Goal: Download file/media

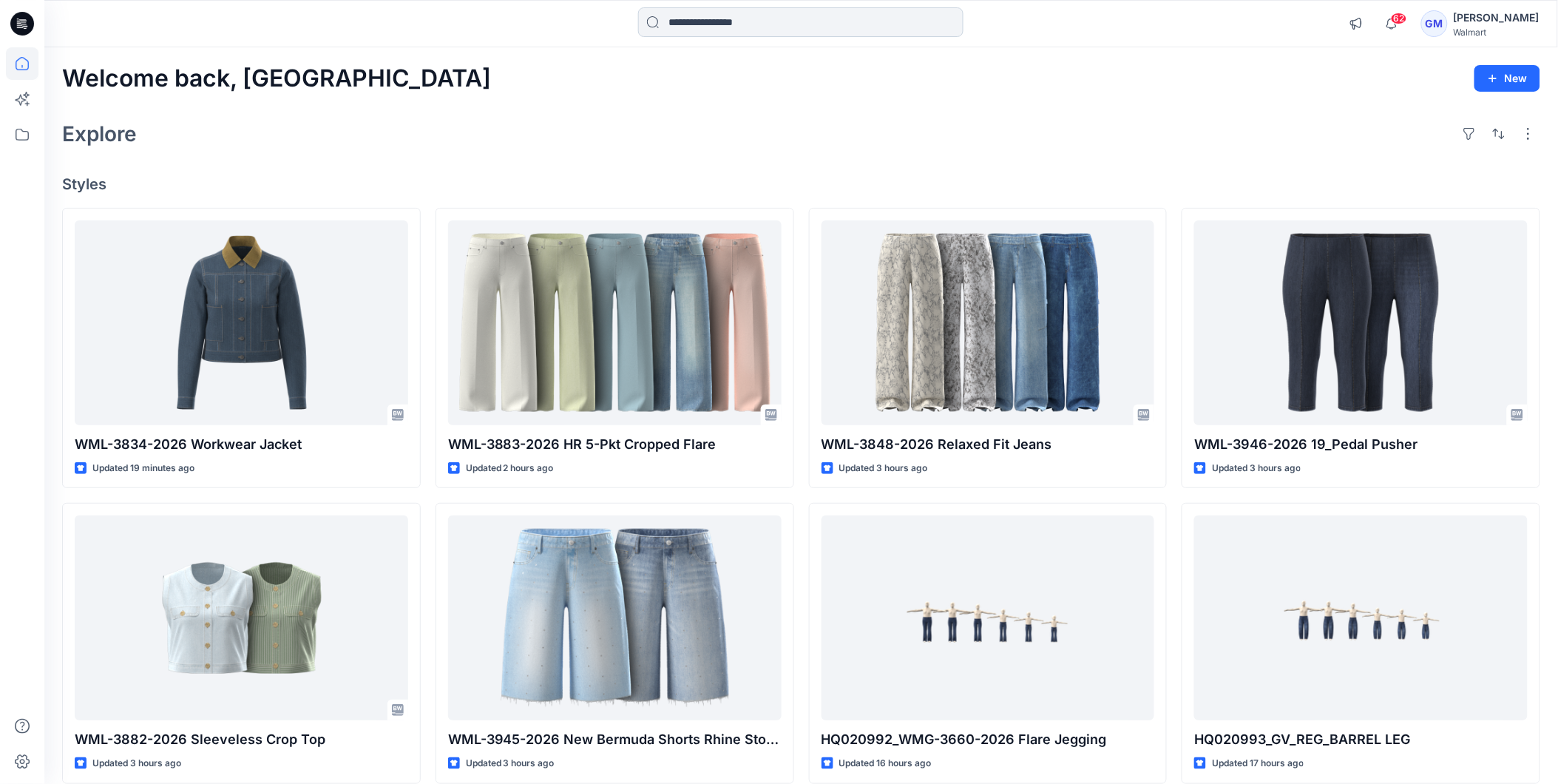
click at [740, 26] on input at bounding box center [801, 22] width 326 height 29
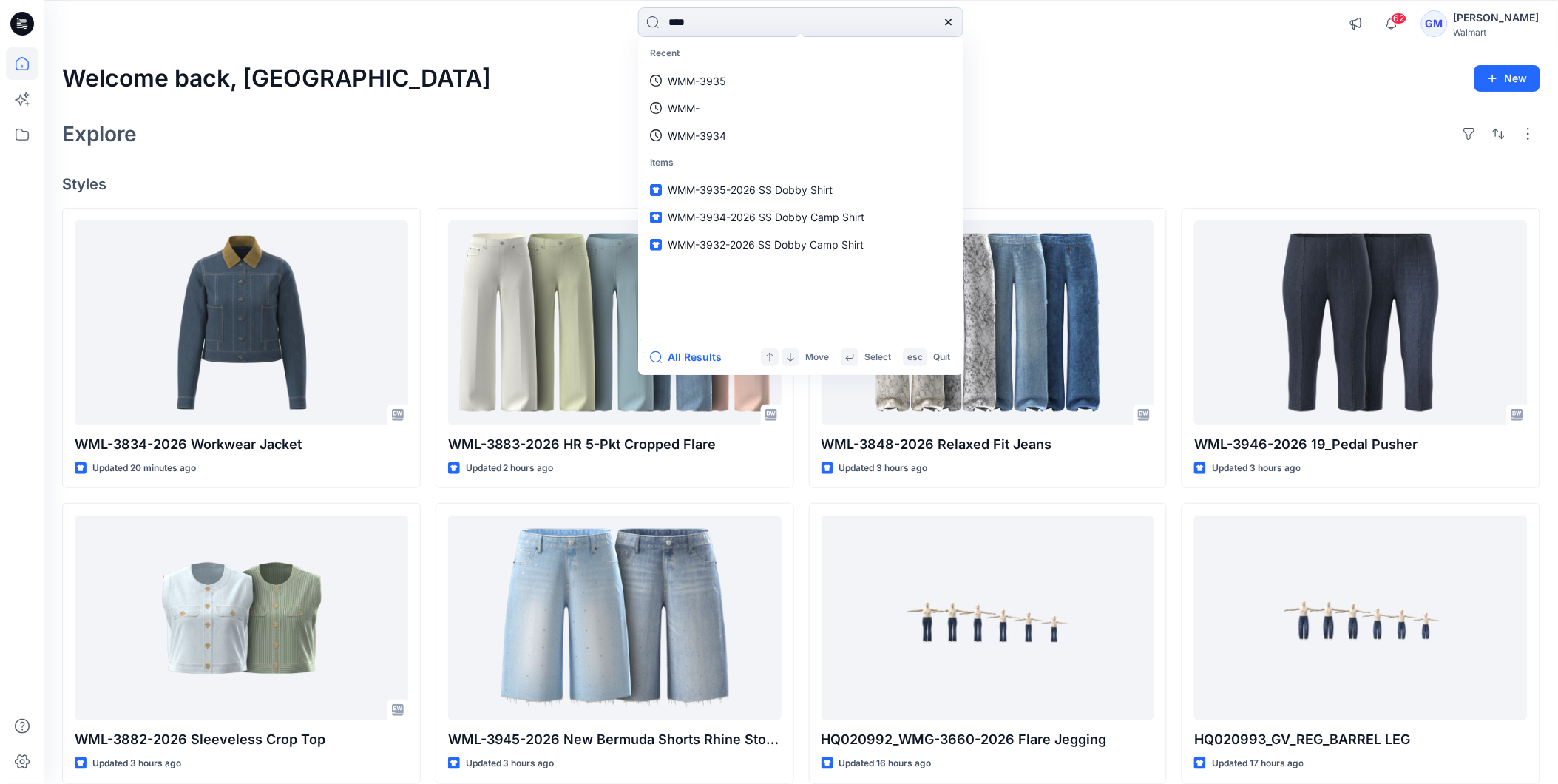
type input "****"
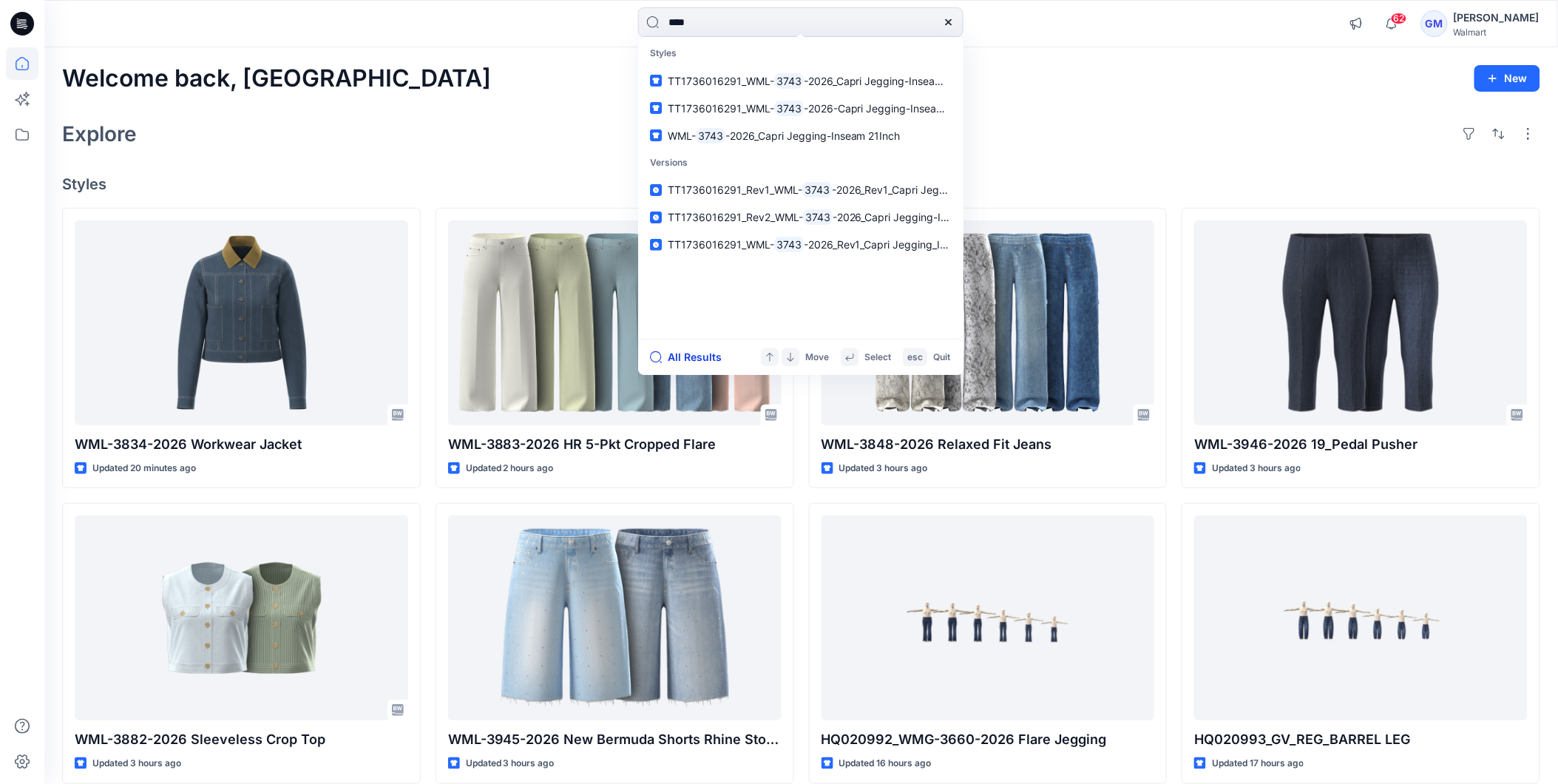
click at [707, 353] on button "All Results" at bounding box center [691, 357] width 81 height 18
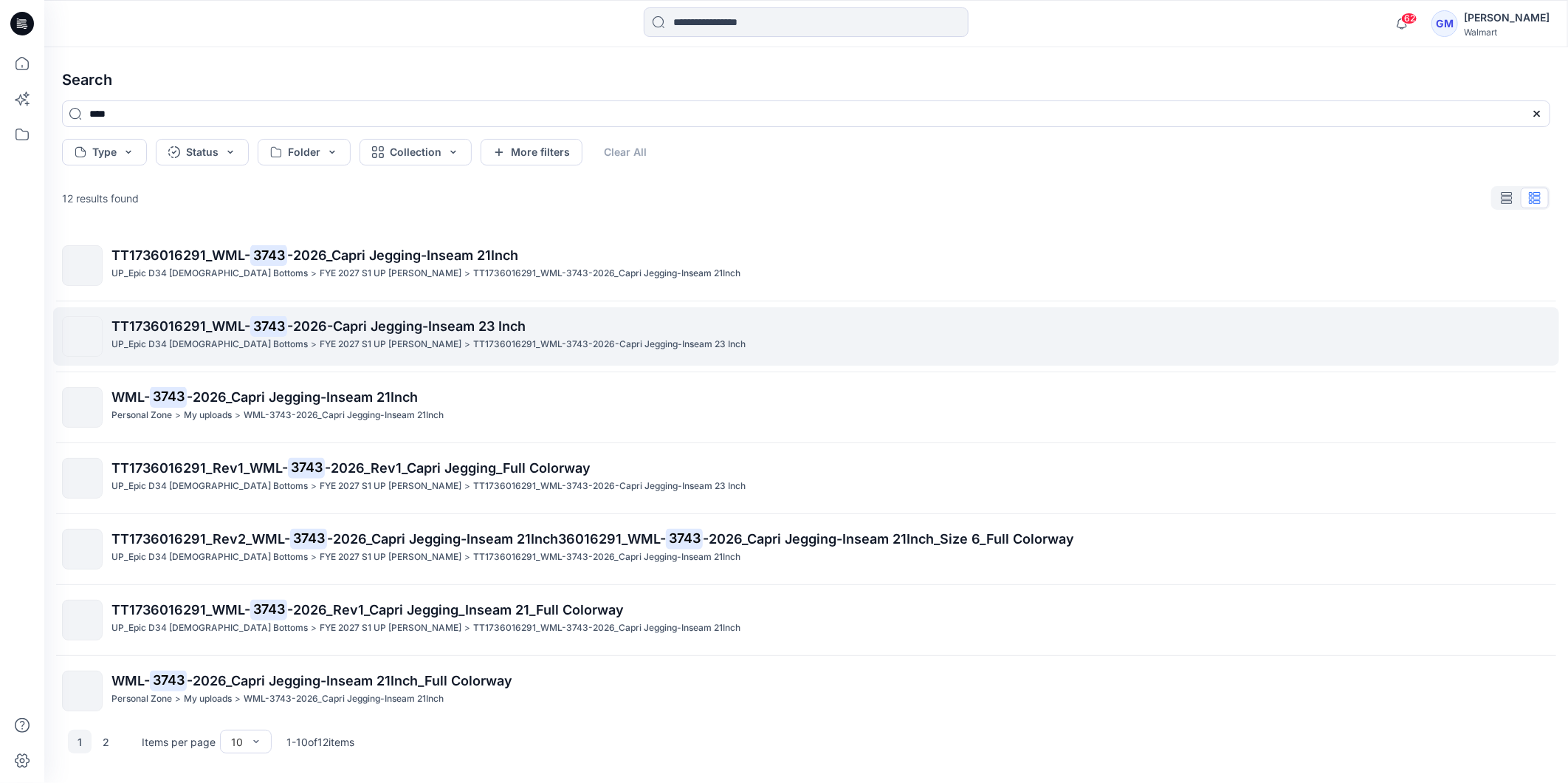
click at [358, 321] on span "-2026-Capri Jegging-Inseam 23 Inch" at bounding box center [406, 325] width 238 height 15
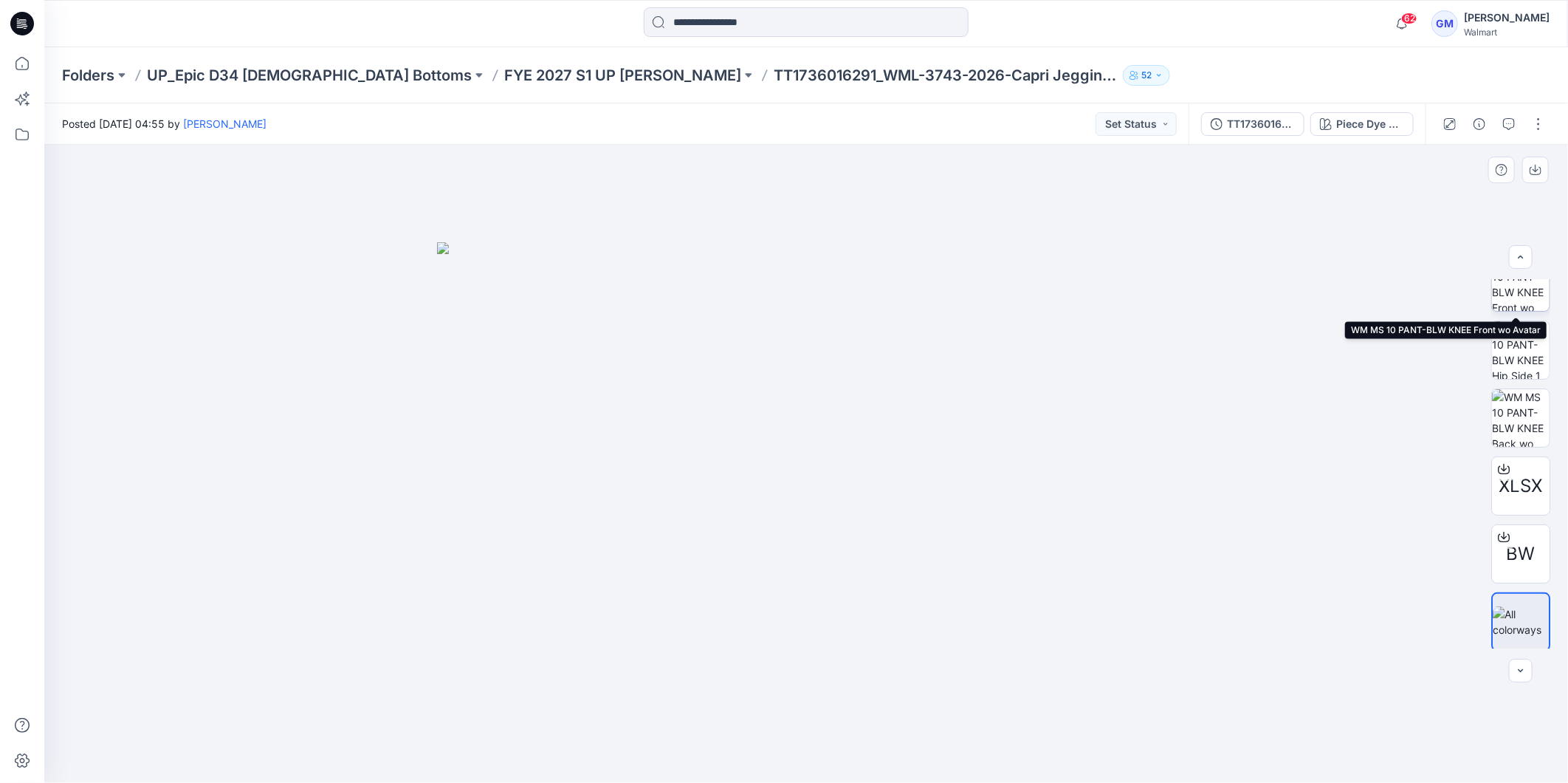
scroll to position [165, 0]
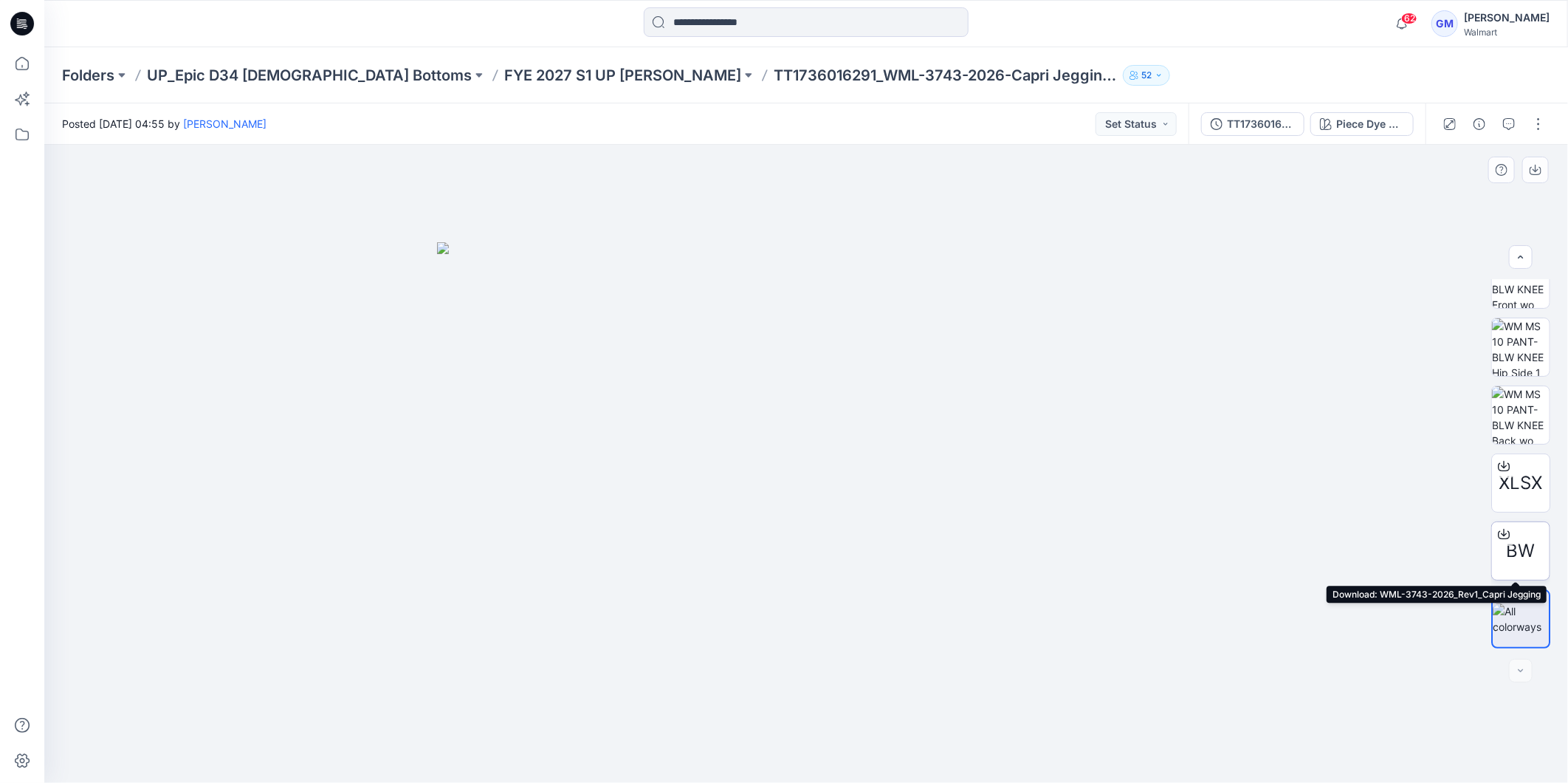
click at [1527, 542] on span "BW" at bounding box center [1520, 550] width 28 height 27
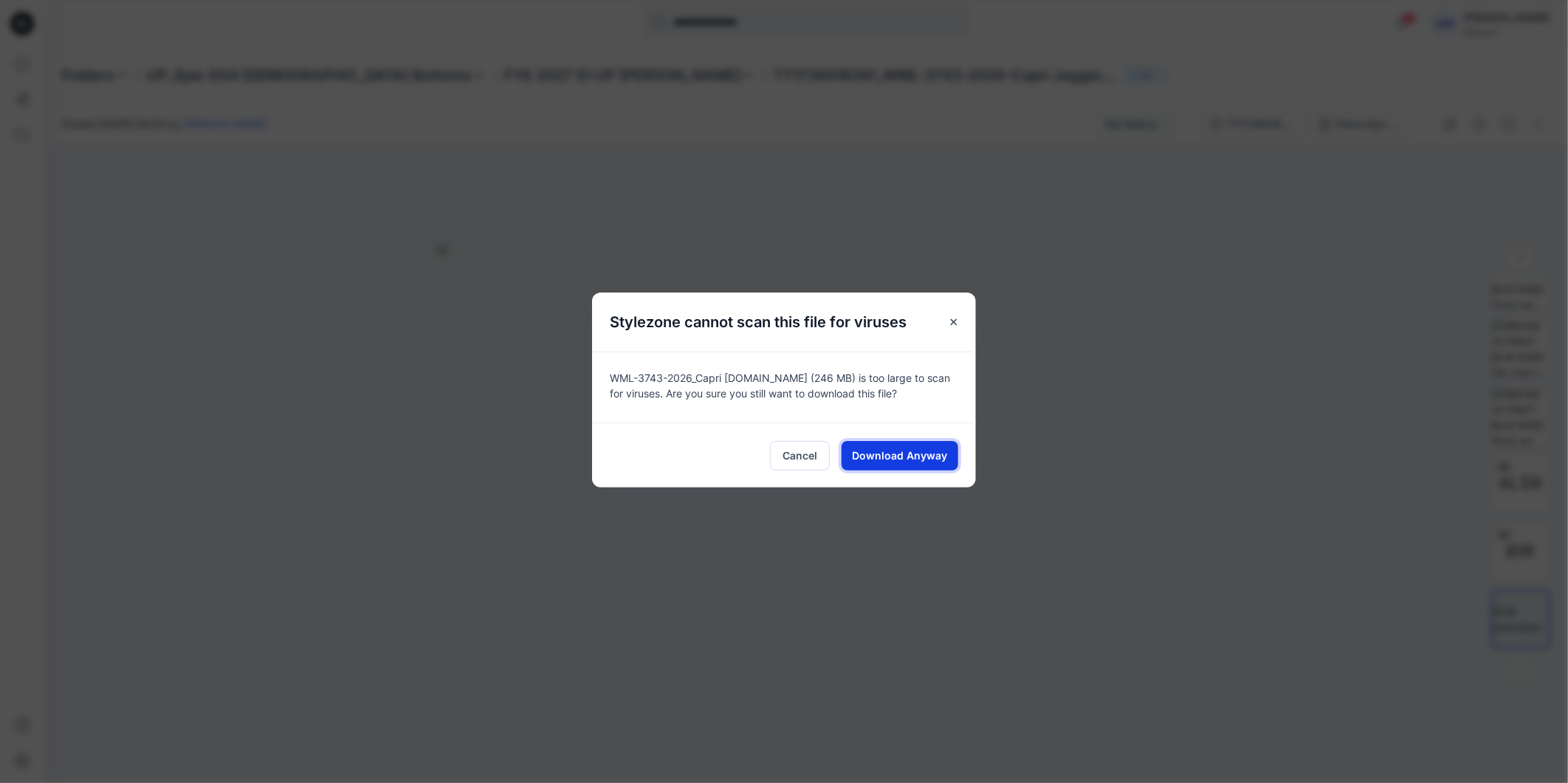
click at [919, 460] on span "Download Anyway" at bounding box center [900, 455] width 95 height 15
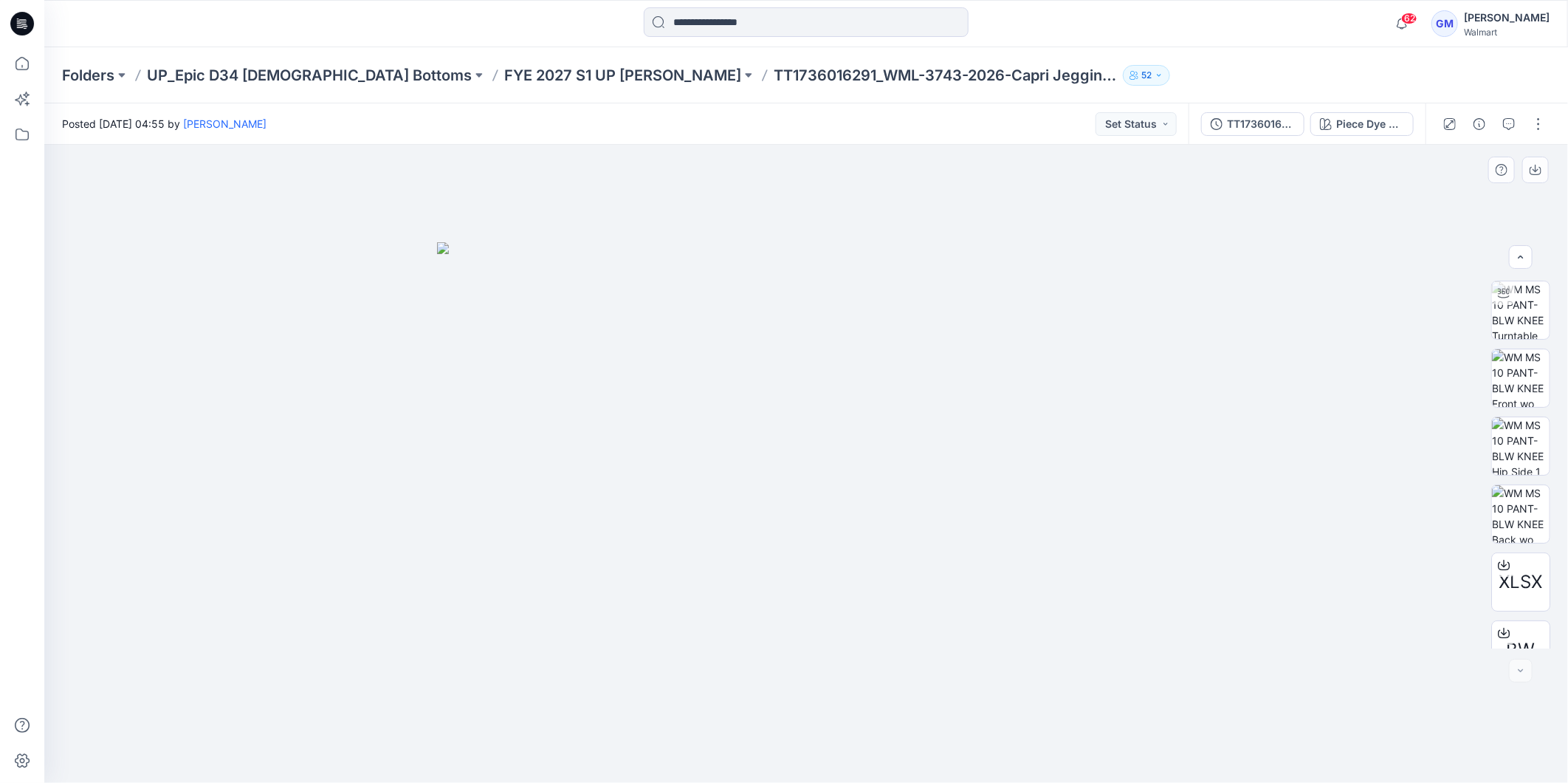
scroll to position [0, 0]
click at [1519, 371] on img at bounding box center [1520, 376] width 58 height 58
click at [707, 15] on input at bounding box center [806, 22] width 325 height 29
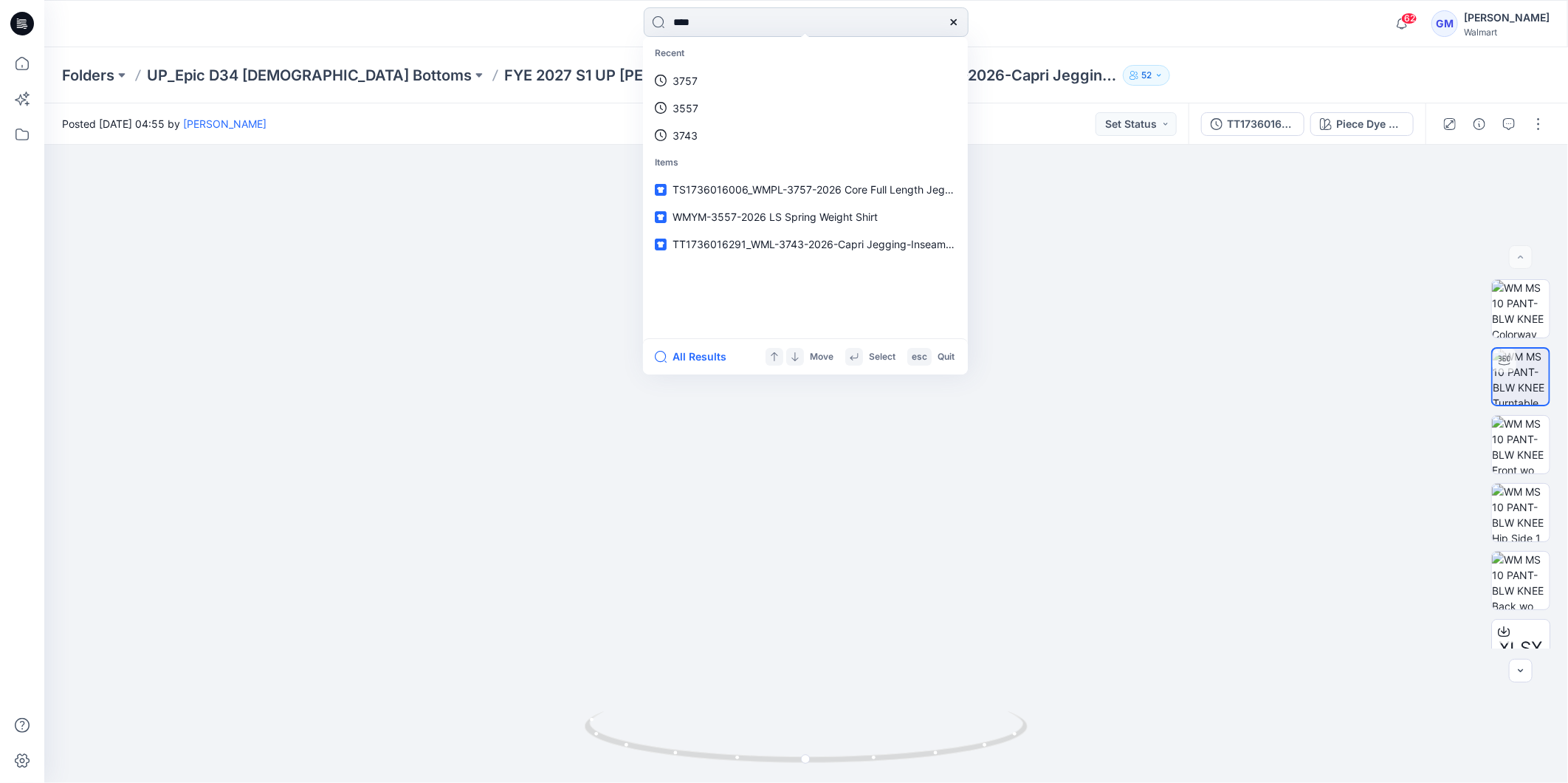
type input "****"
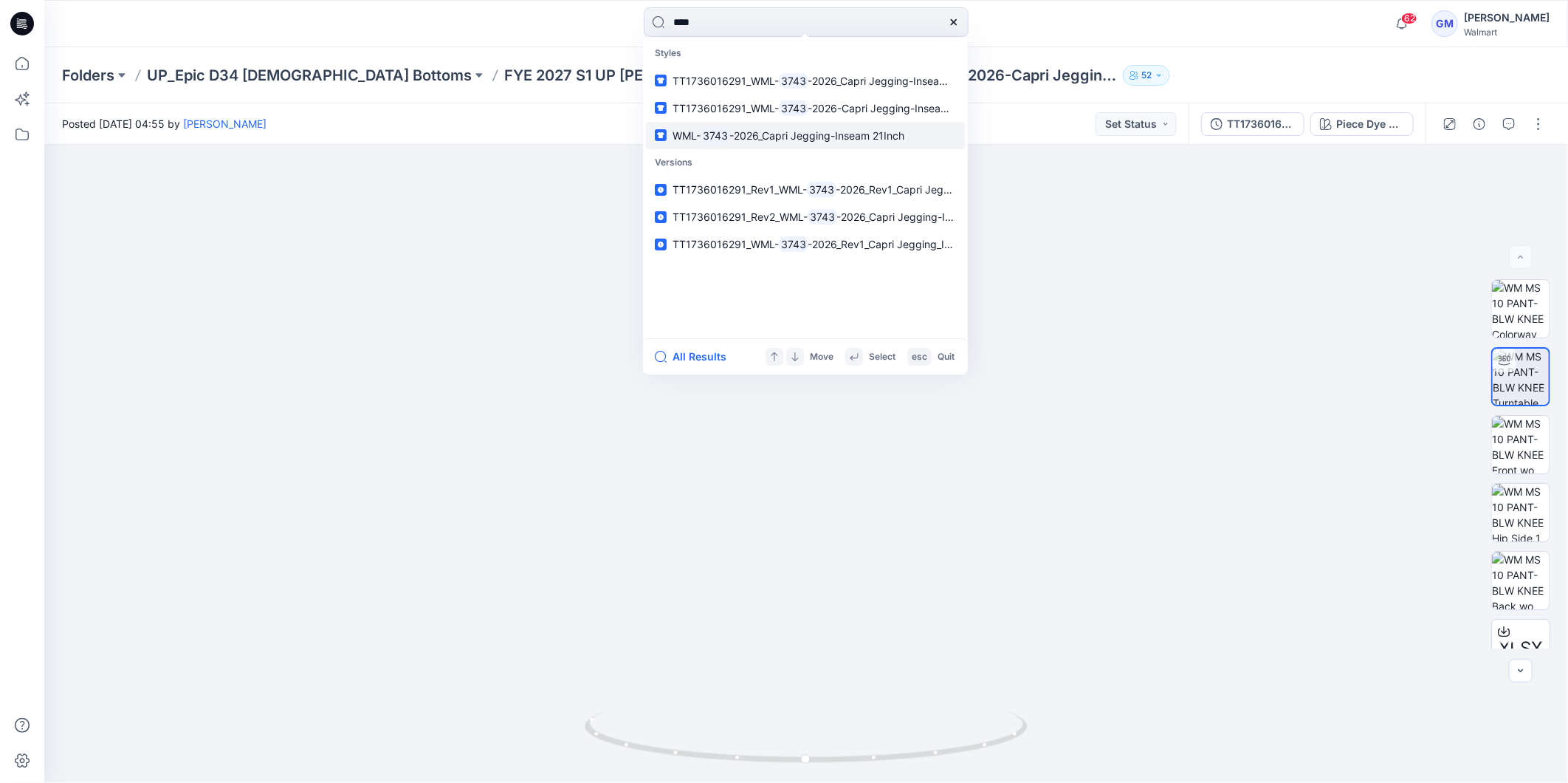
click at [791, 133] on span "-2026_Capri Jegging-Inseam 21Inch" at bounding box center [817, 135] width 175 height 12
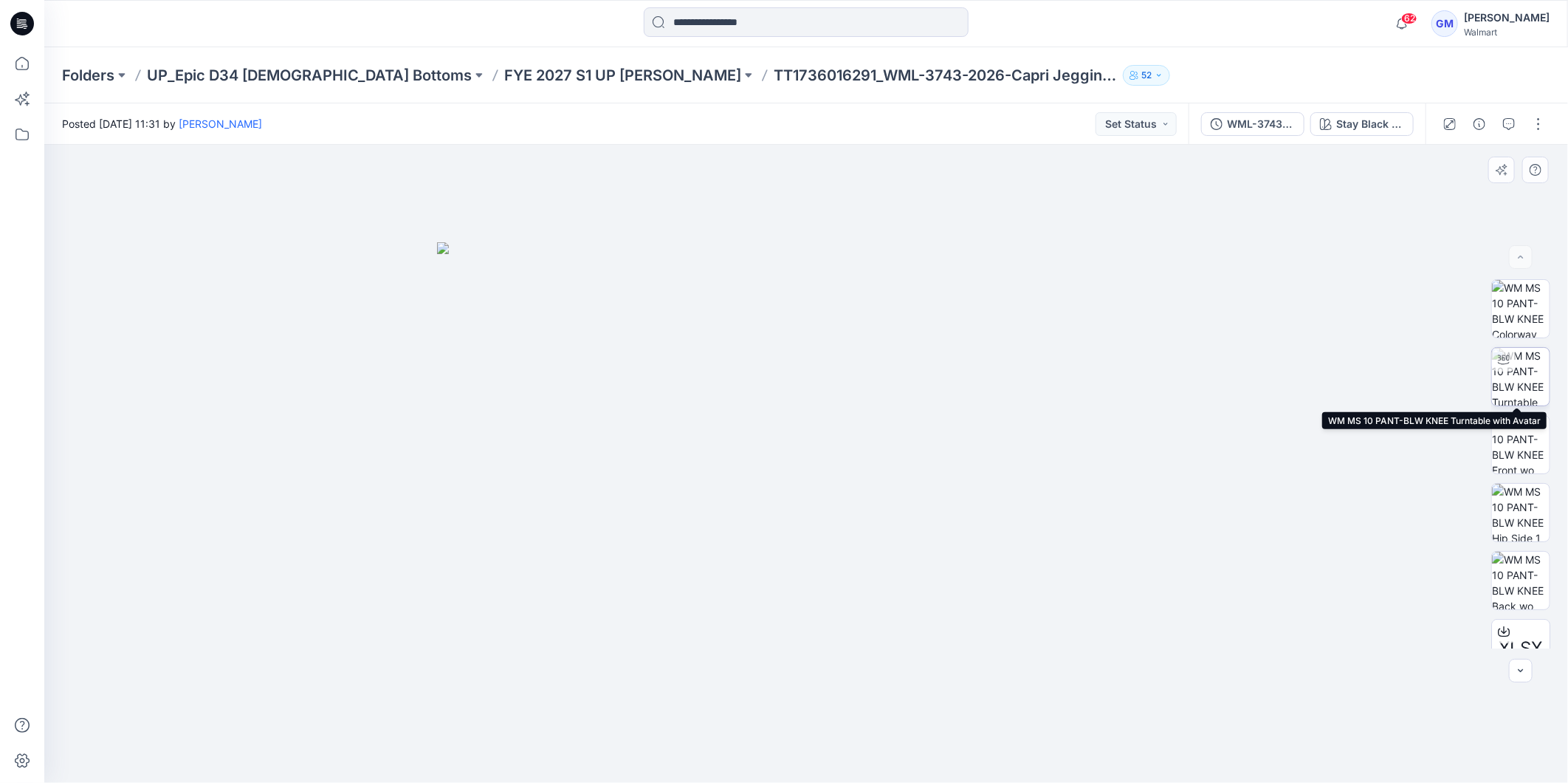
click at [1527, 373] on img at bounding box center [1520, 376] width 58 height 58
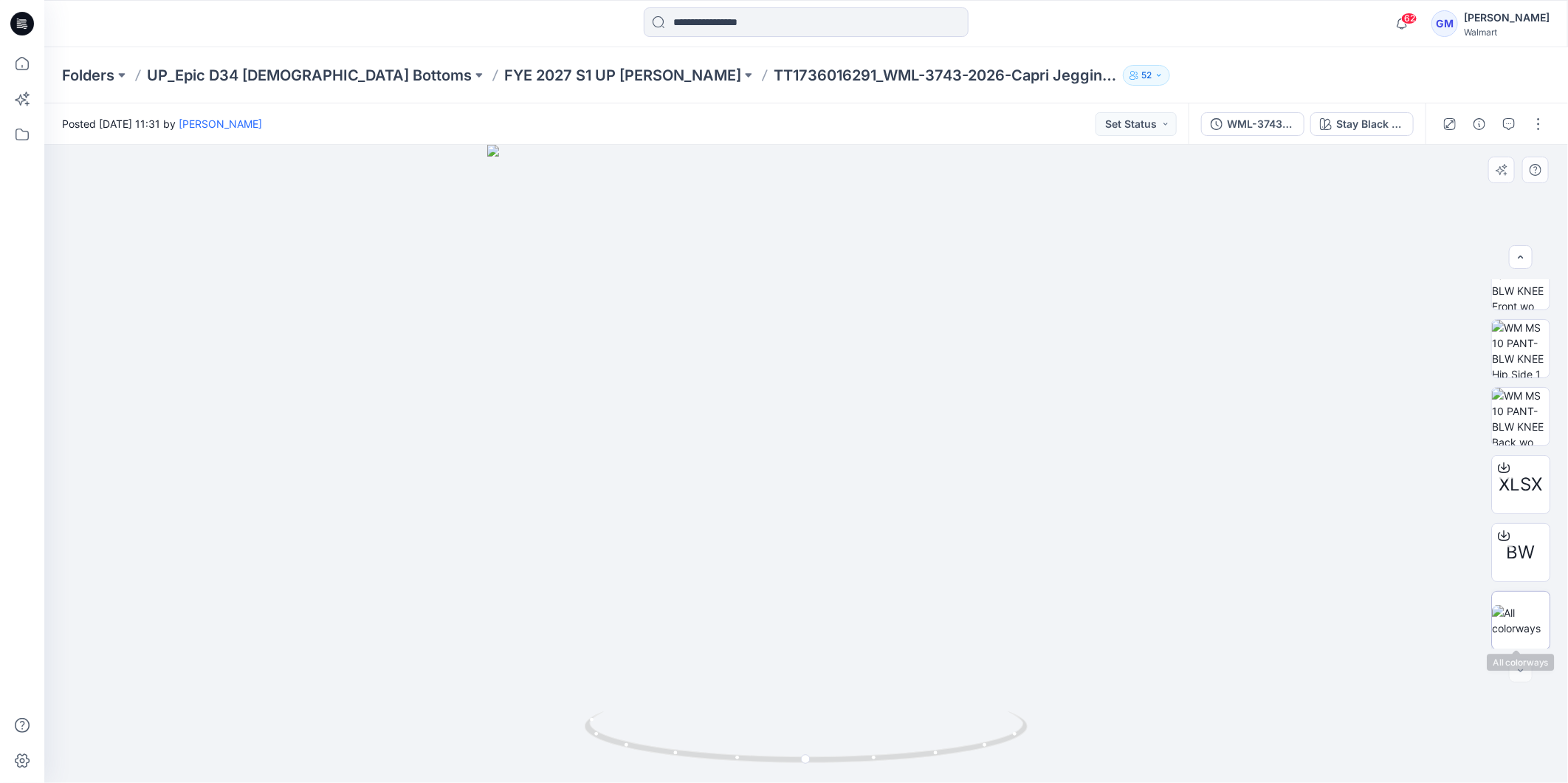
scroll to position [165, 0]
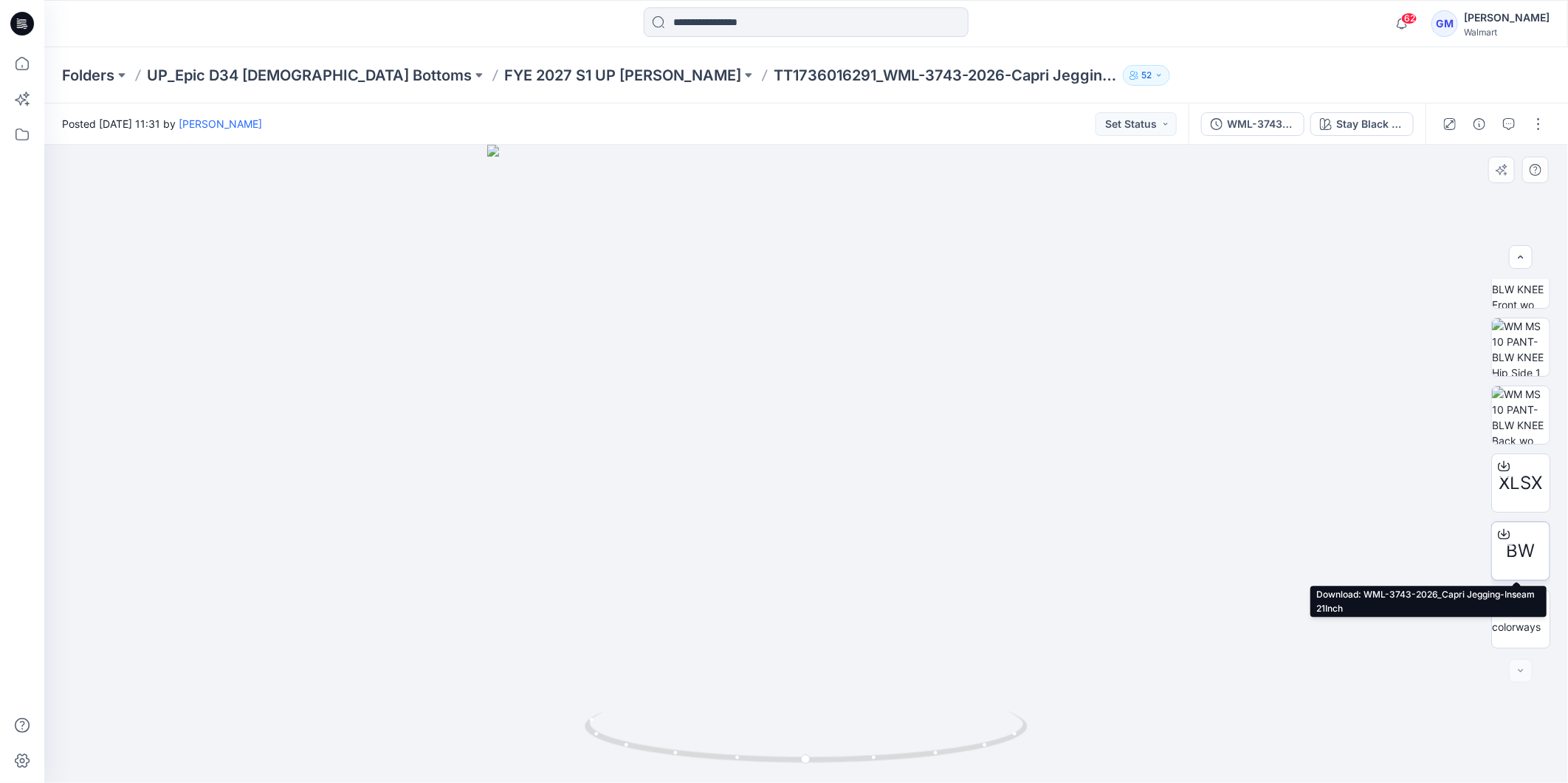
click at [1526, 544] on span "BW" at bounding box center [1520, 550] width 28 height 27
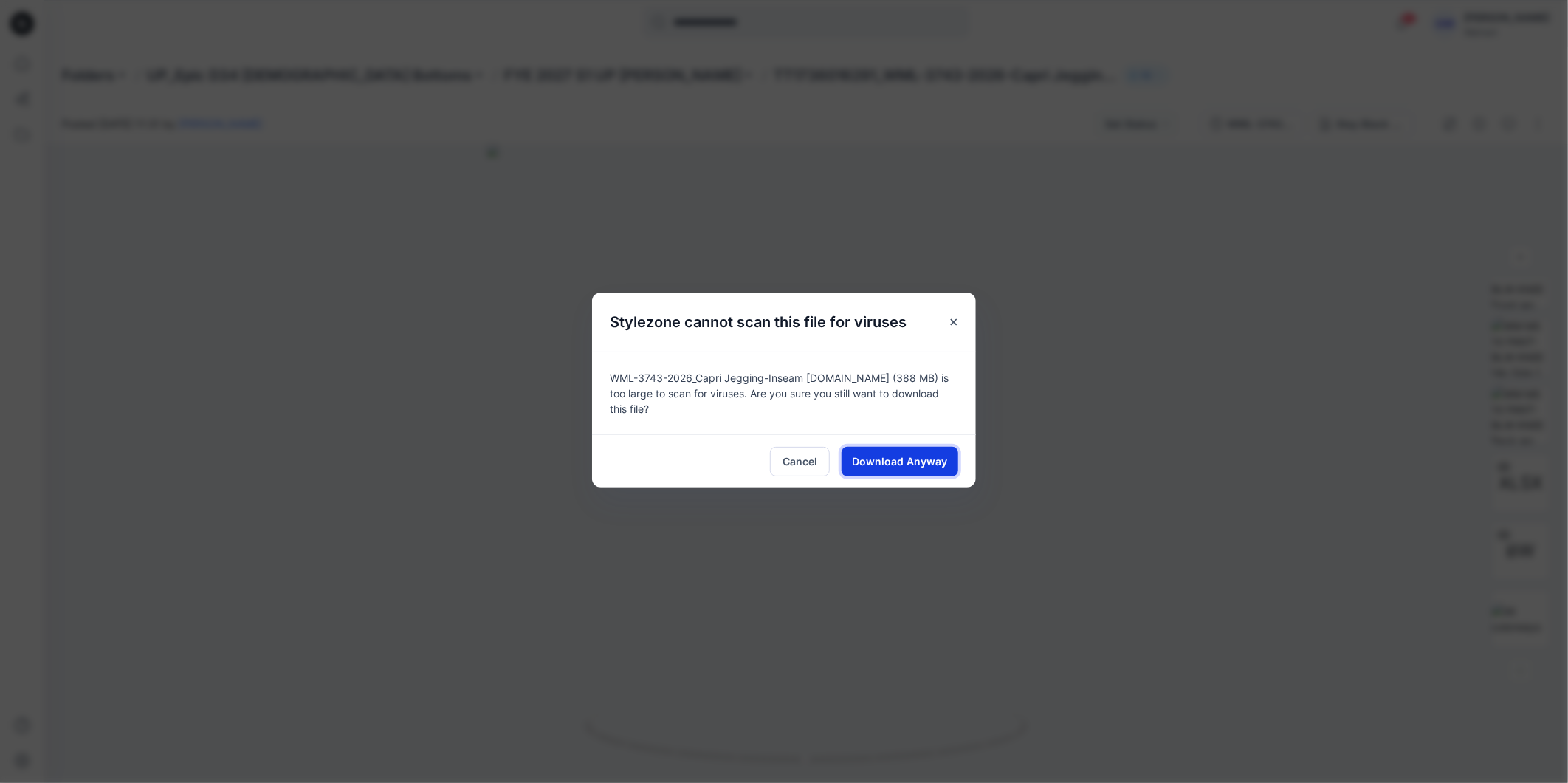
click at [903, 454] on span "Download Anyway" at bounding box center [900, 461] width 95 height 15
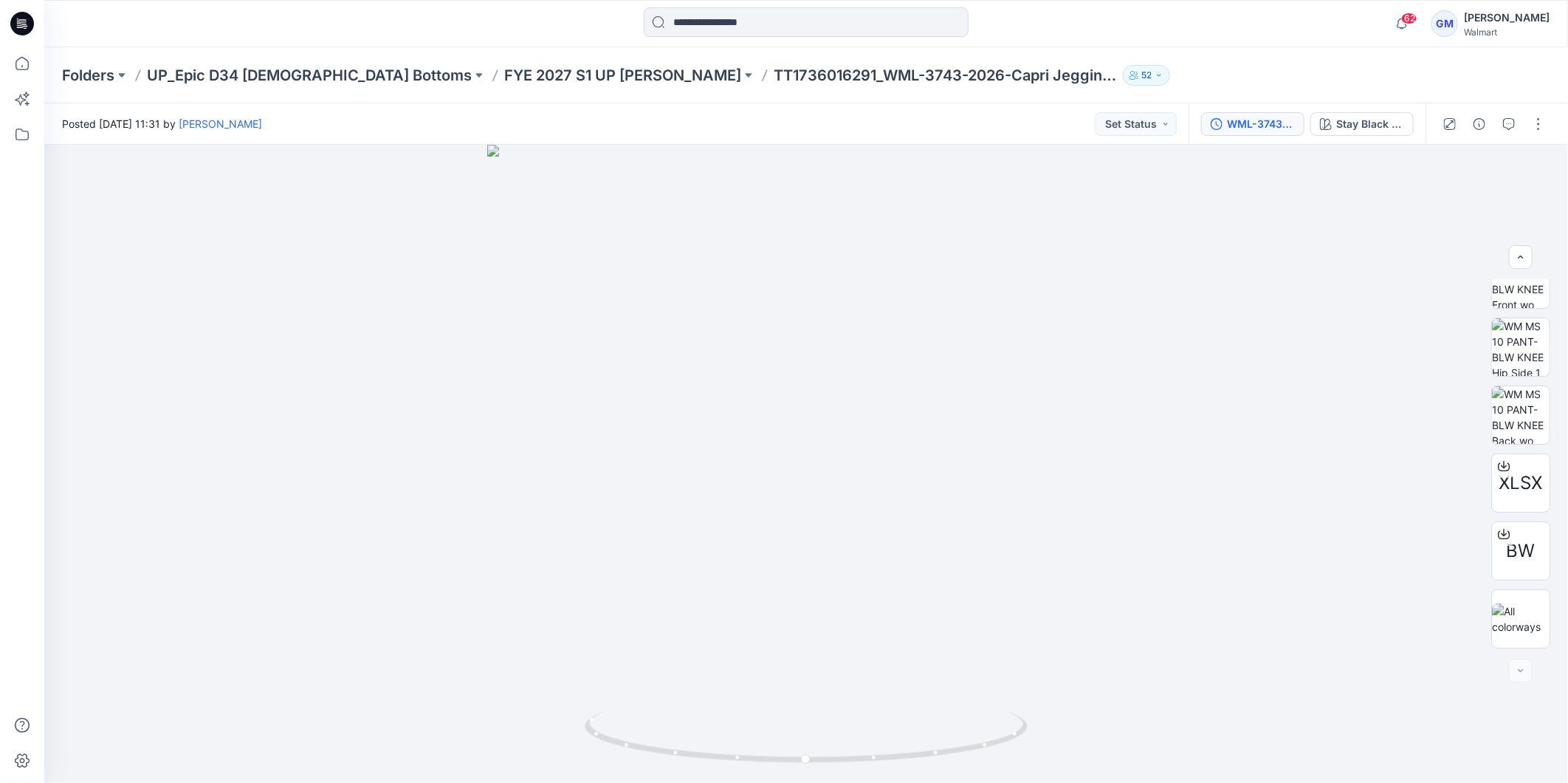
click at [1278, 134] on button "WML-3743-2026_Capri Jegging-Inseam 21Inch_Full Colorway" at bounding box center [1252, 124] width 103 height 24
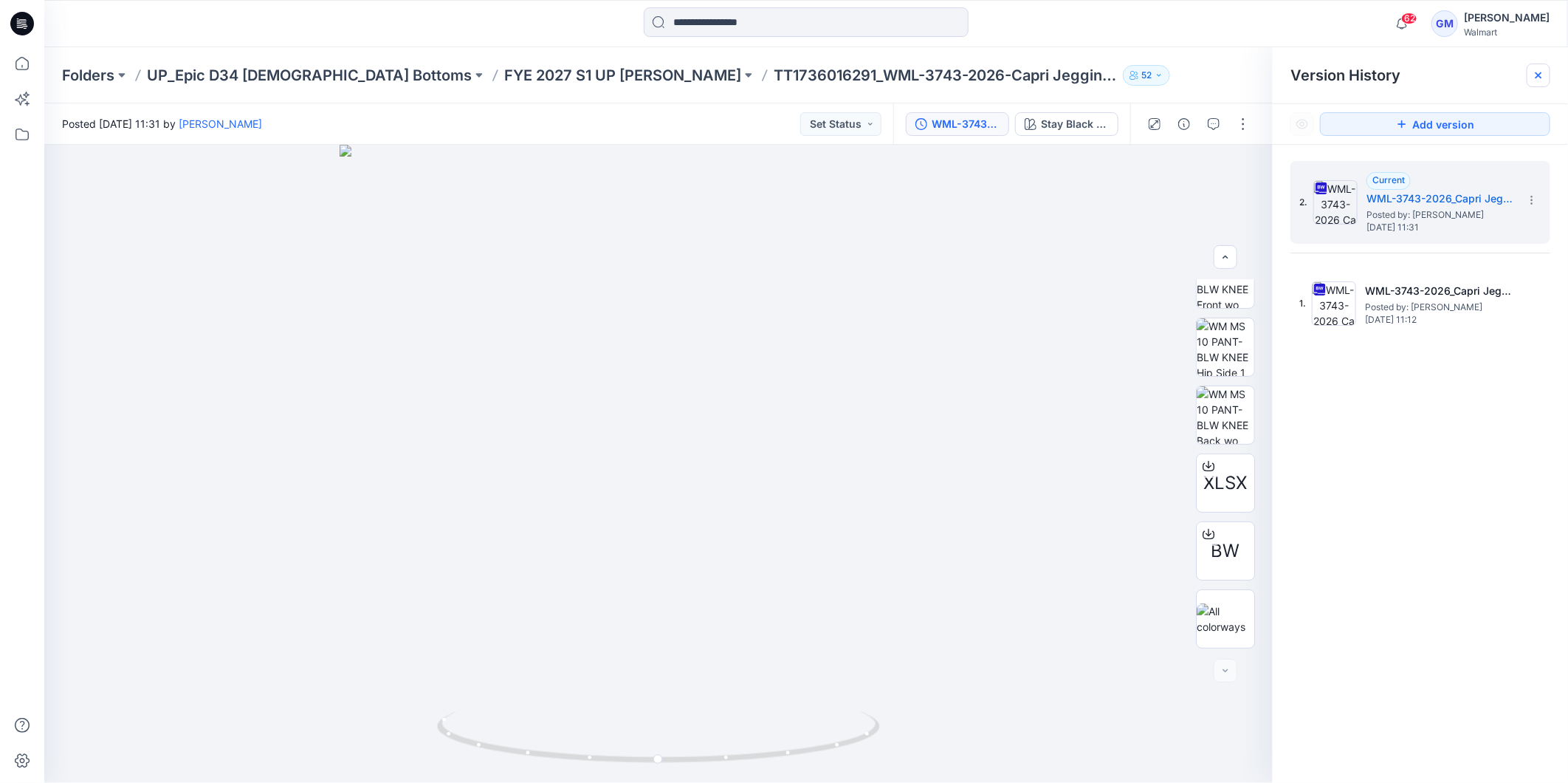
click at [1541, 70] on icon at bounding box center [1538, 75] width 12 height 12
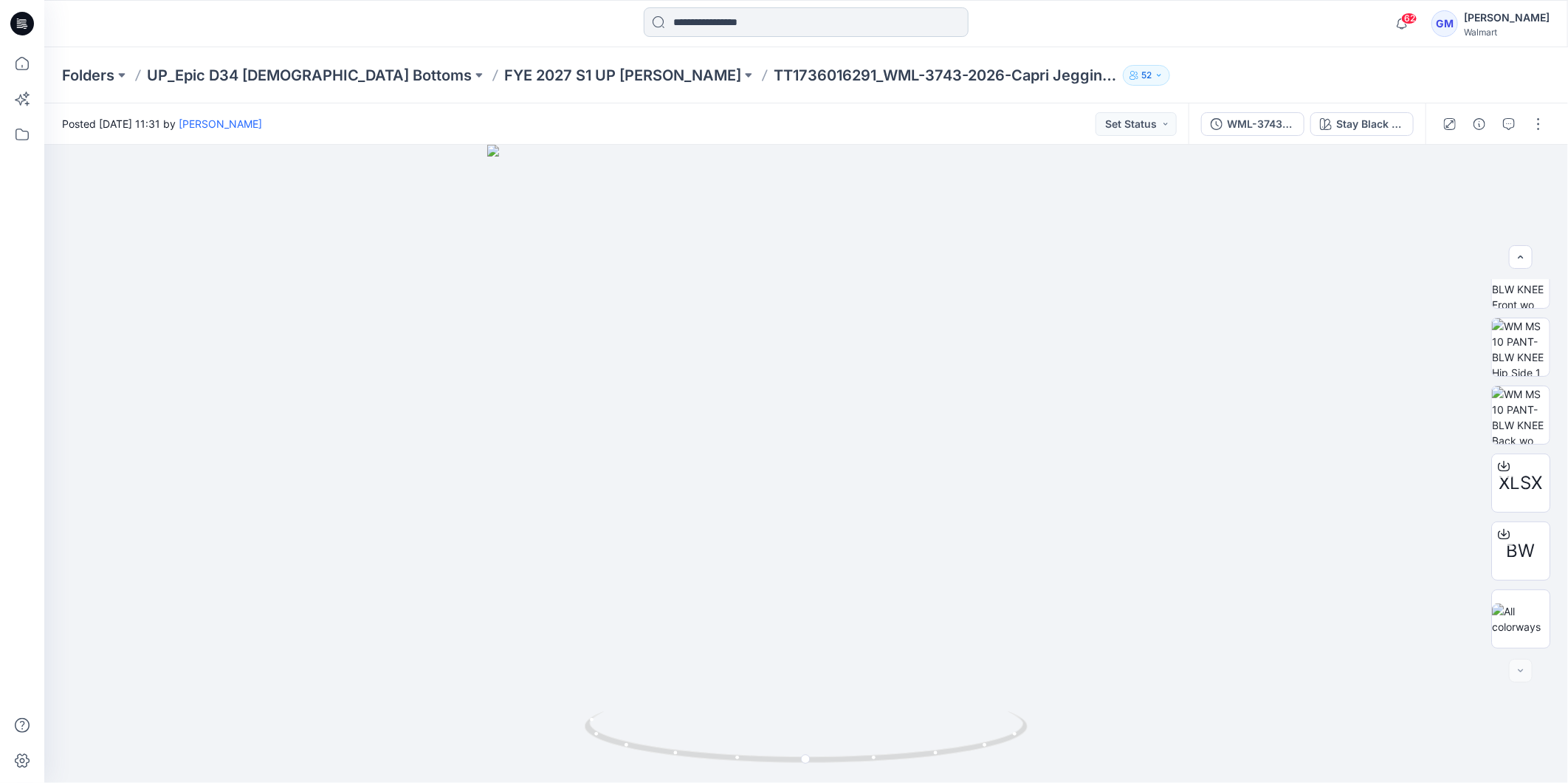
click at [727, 16] on input at bounding box center [806, 22] width 325 height 29
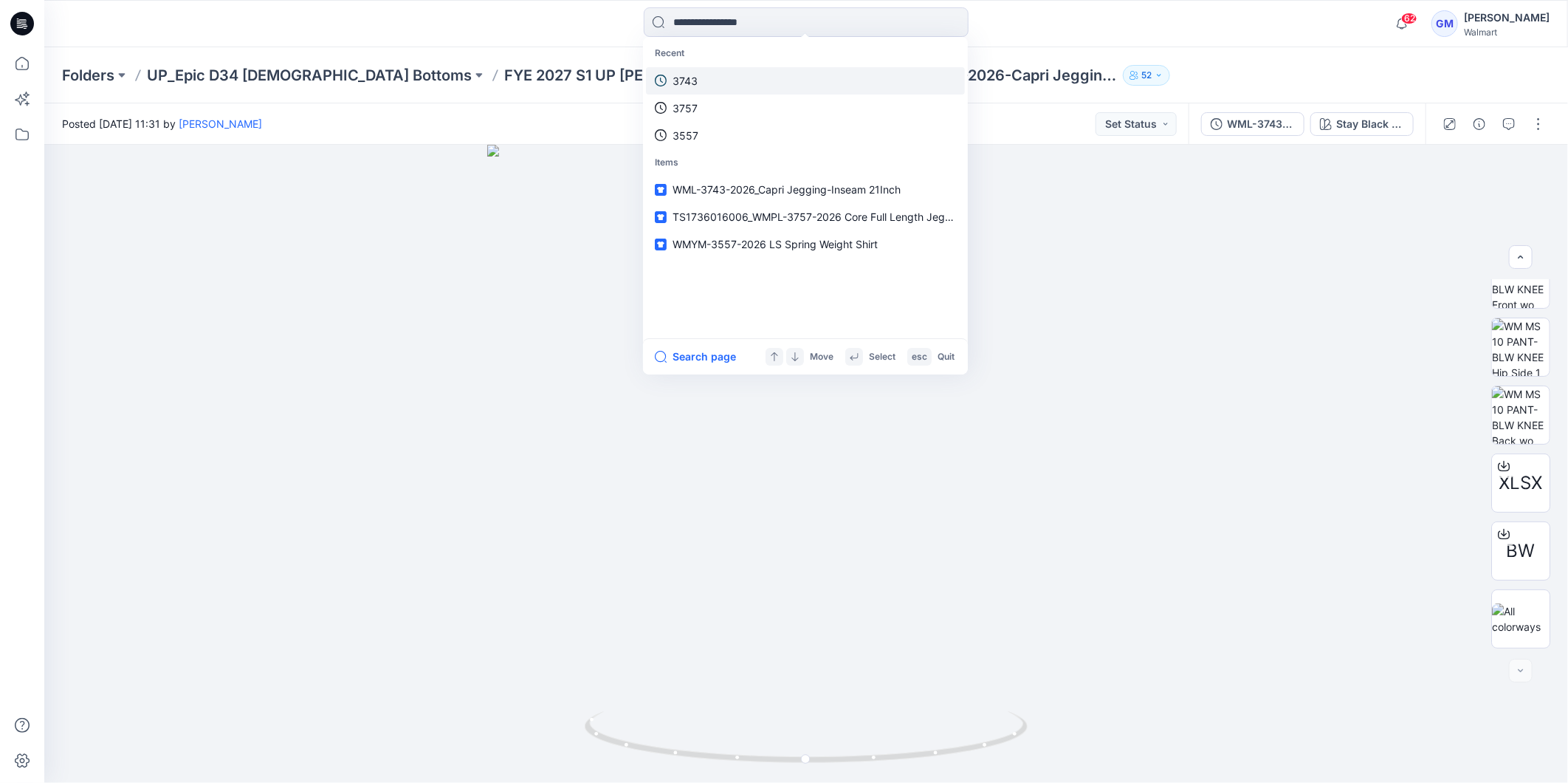
click at [702, 76] on link "3743" at bounding box center [806, 81] width 319 height 28
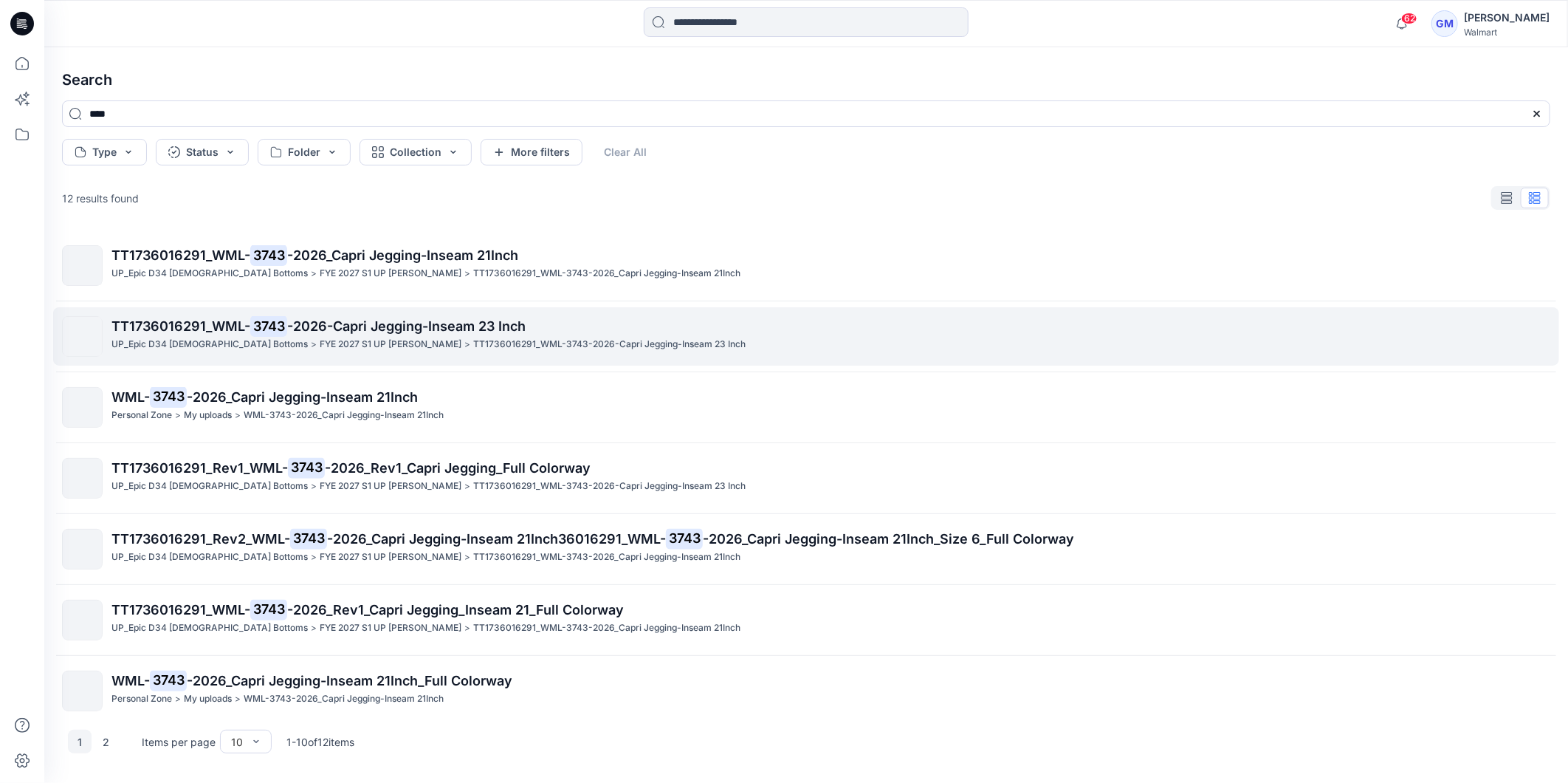
click at [297, 326] on span "-2026-Capri Jegging-Inseam 23 Inch" at bounding box center [406, 325] width 238 height 15
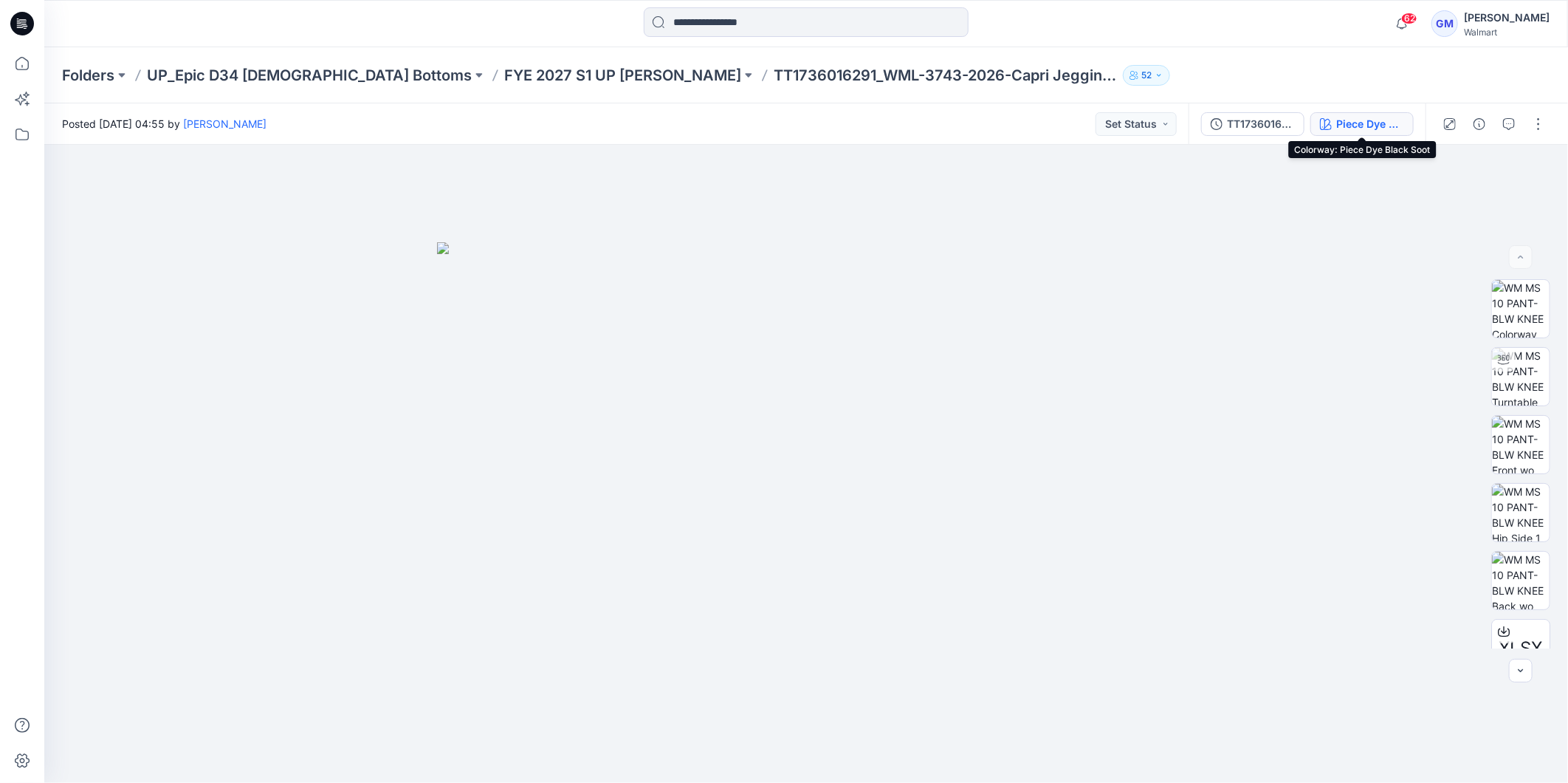
click at [1364, 125] on div "Piece Dye Black Soot" at bounding box center [1370, 124] width 68 height 16
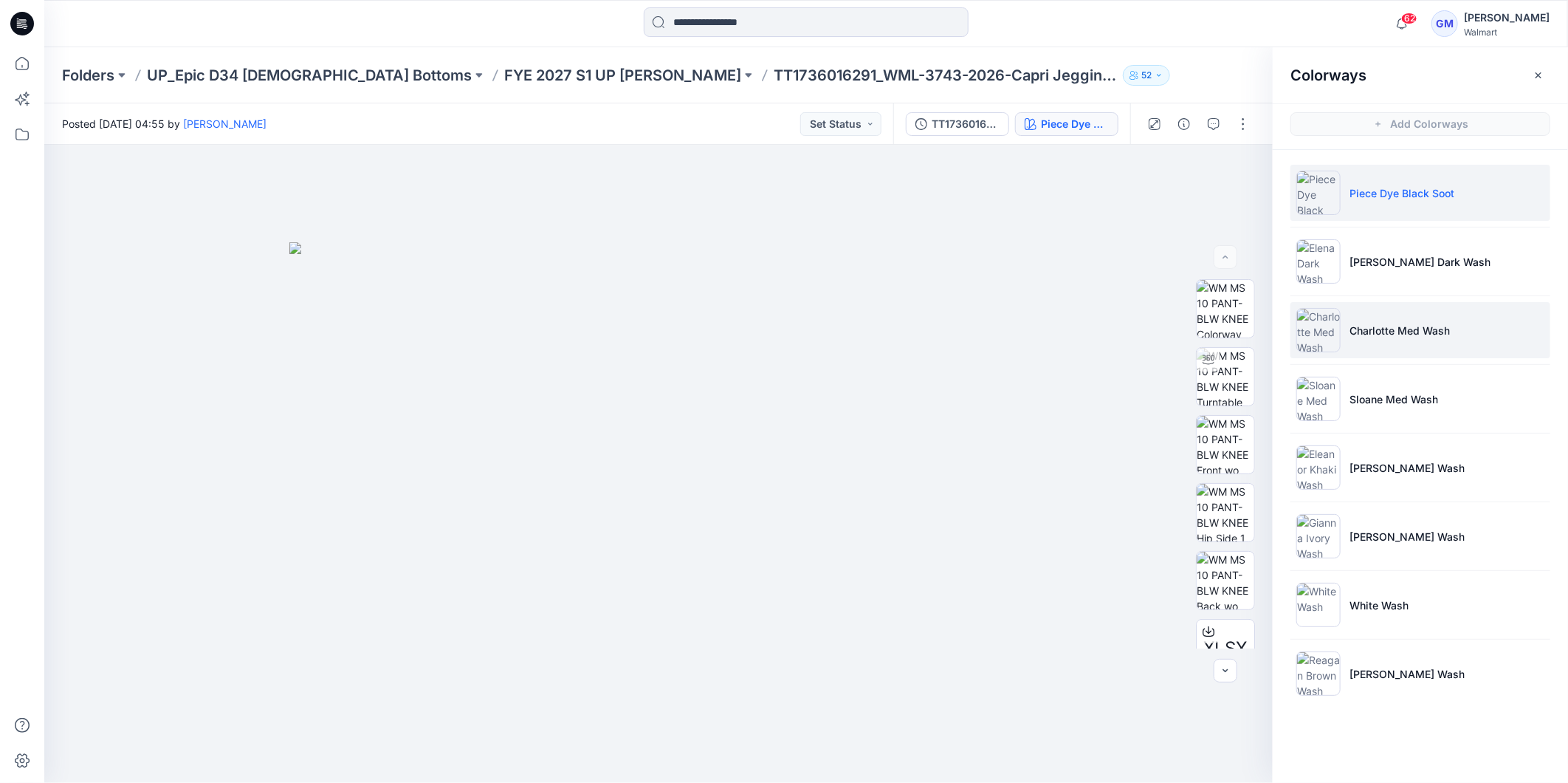
click at [1396, 323] on p "Charlotte Med Wash" at bounding box center [1399, 330] width 100 height 15
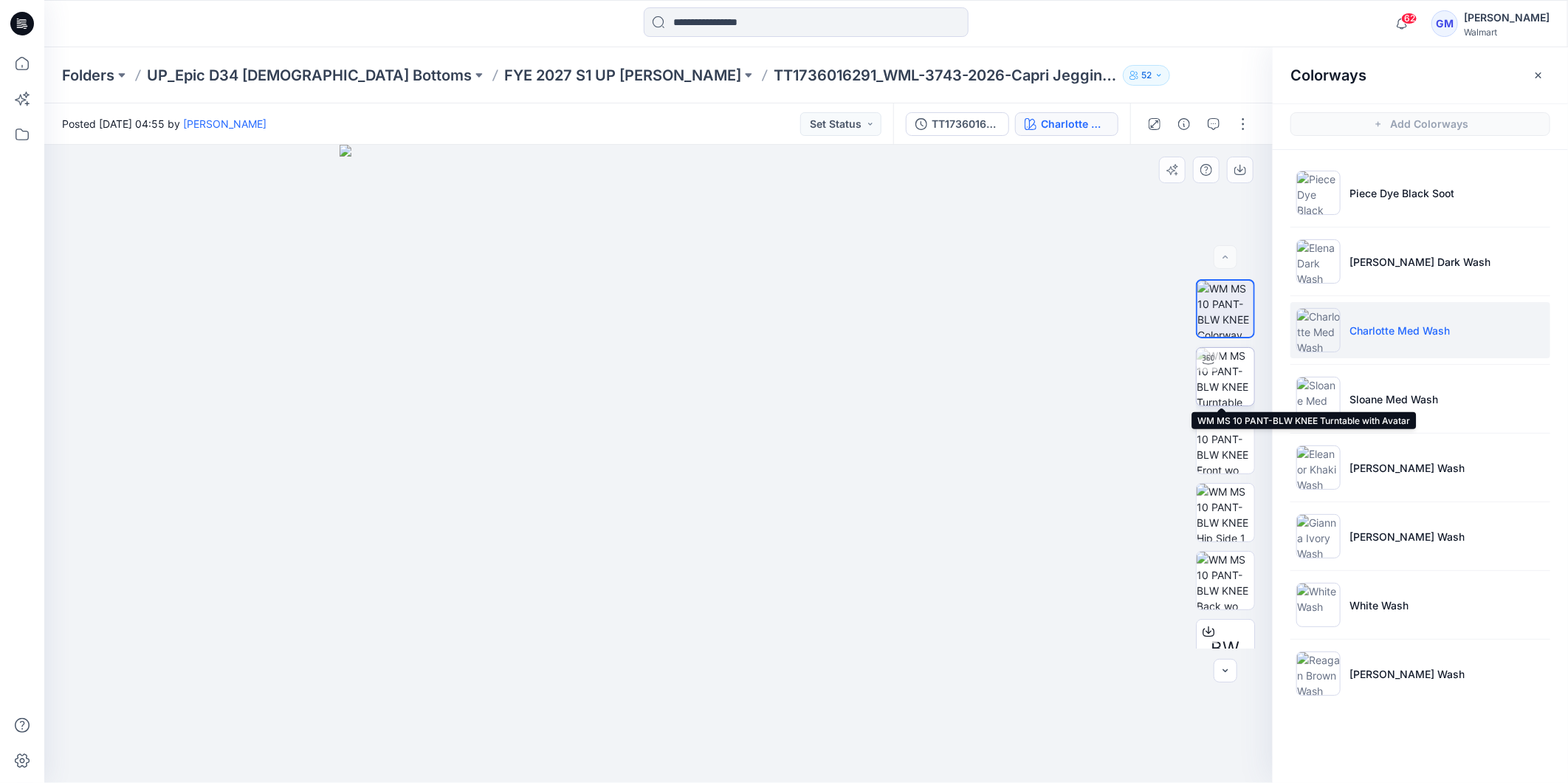
click at [1230, 368] on img at bounding box center [1225, 376] width 58 height 58
